Goal: Go to known website: Access a specific website the user already knows

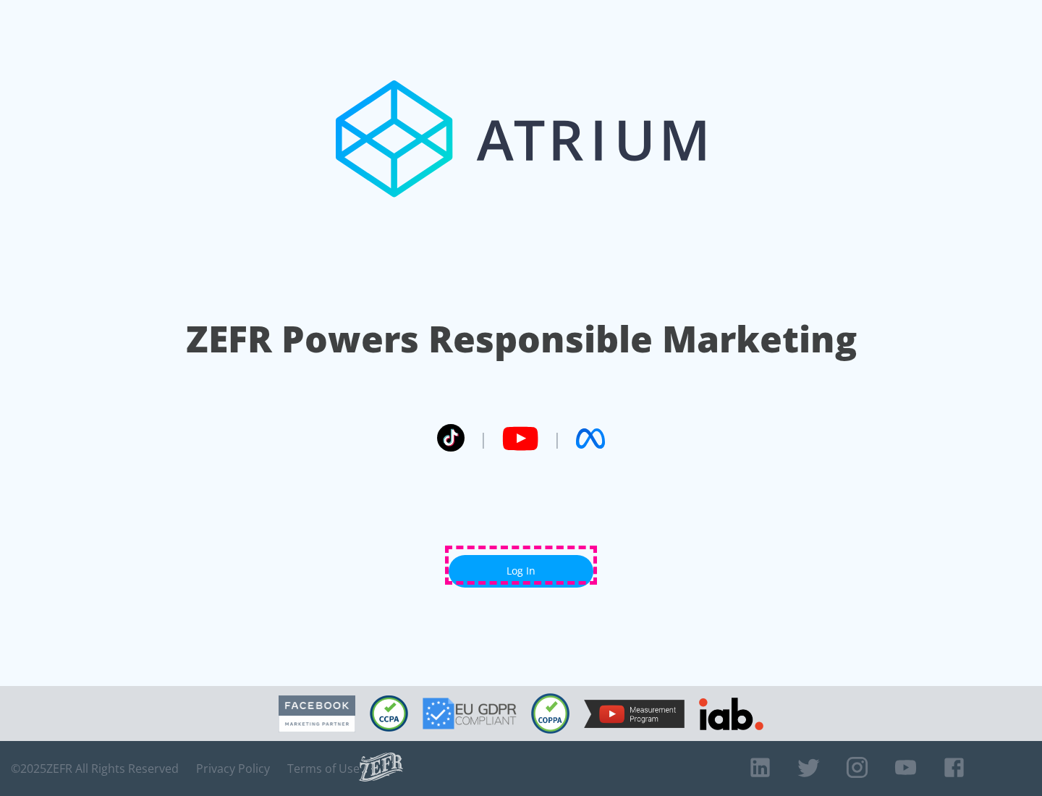
click at [521, 565] on link "Log In" at bounding box center [521, 571] width 145 height 33
